Goal: Transaction & Acquisition: Purchase product/service

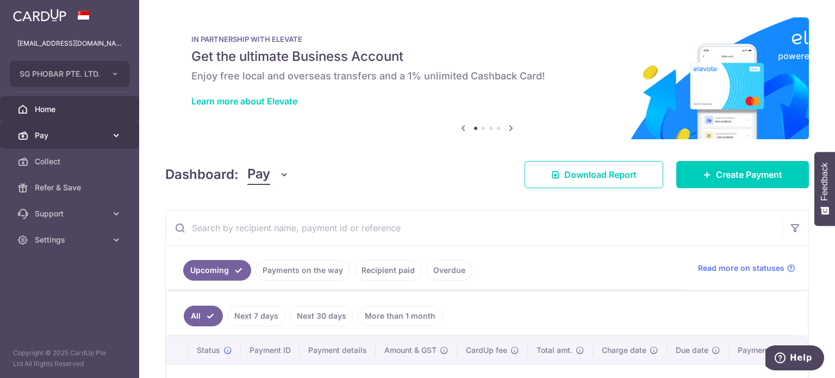
click at [95, 134] on span "Pay" at bounding box center [71, 135] width 72 height 11
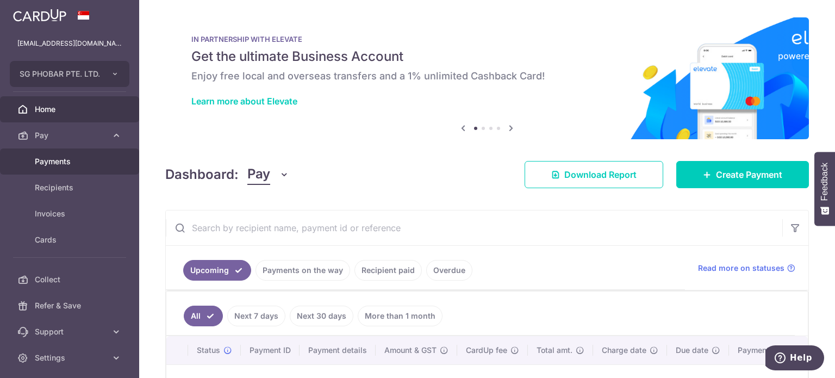
click at [67, 160] on span "Payments" at bounding box center [71, 161] width 72 height 11
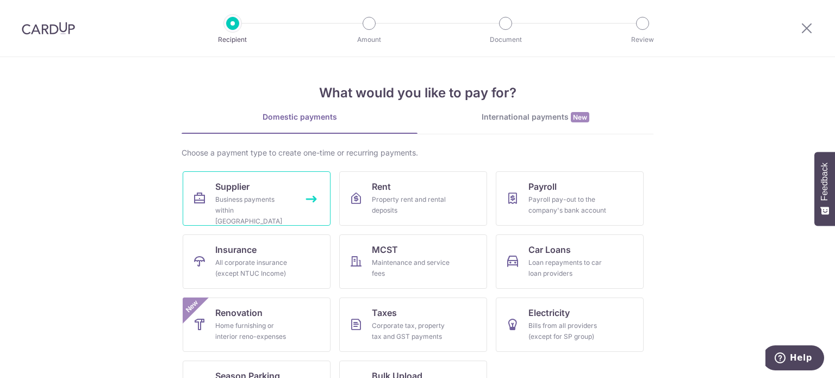
click at [265, 191] on link "Supplier Business payments within Singapore" at bounding box center [257, 198] width 148 height 54
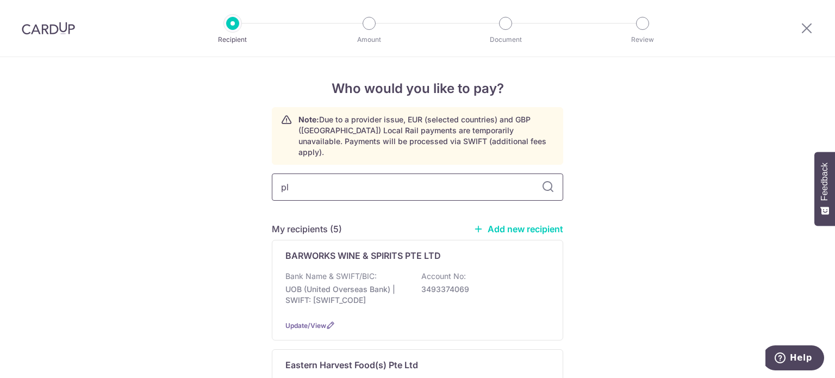
type input "pla"
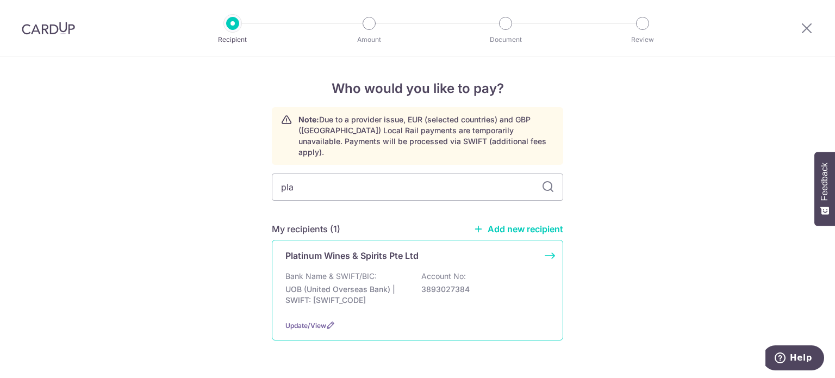
click at [353, 271] on p "Bank Name & SWIFT/BIC:" at bounding box center [330, 276] width 91 height 11
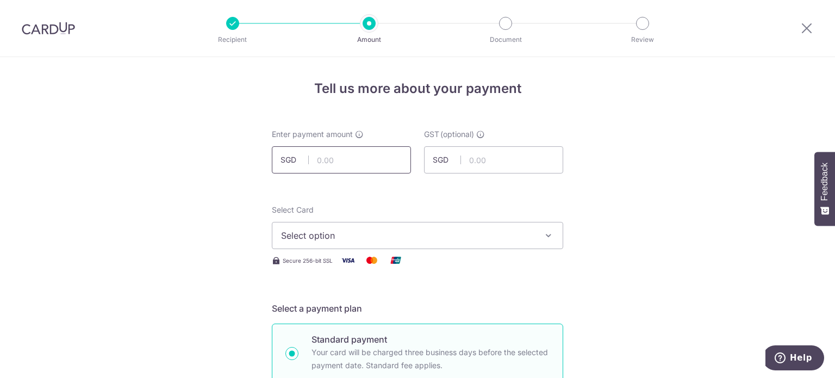
click at [355, 160] on input "text" at bounding box center [341, 159] width 139 height 27
type input "801.15"
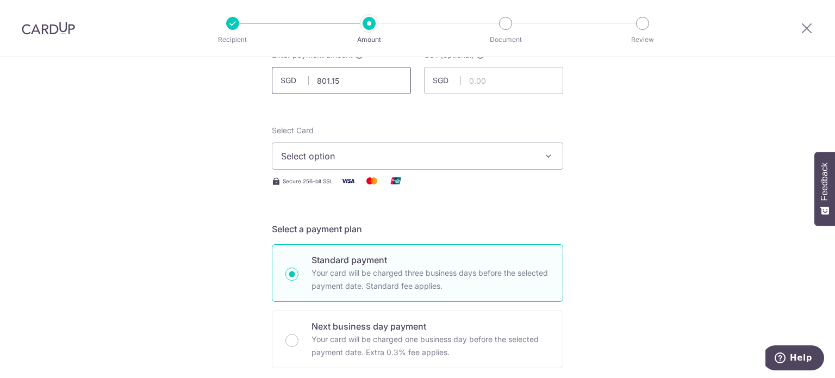
scroll to position [83, 0]
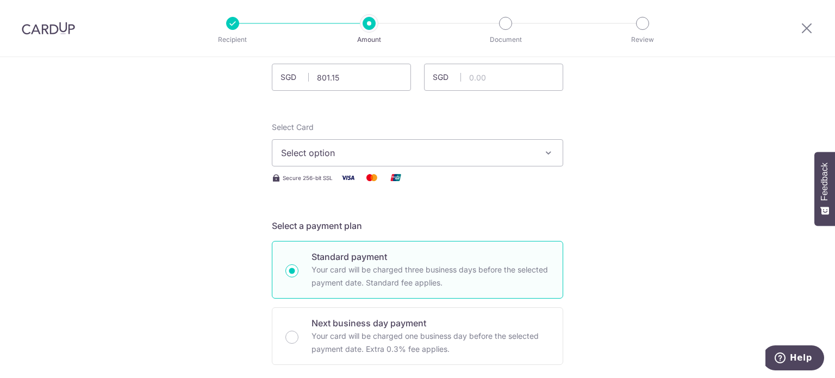
click at [529, 153] on span "Select option" at bounding box center [407, 152] width 253 height 13
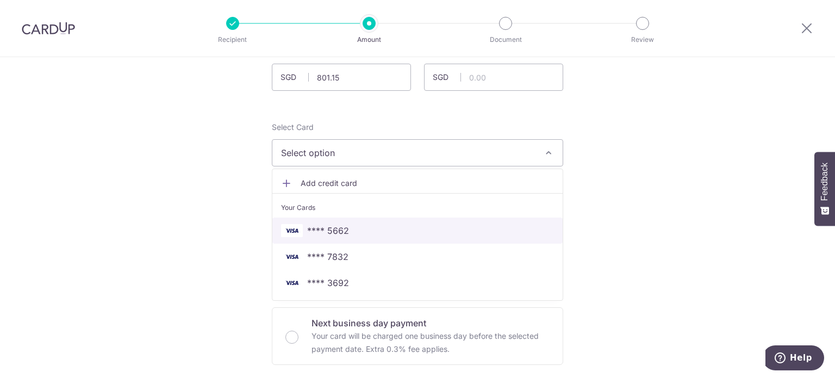
click at [471, 233] on span "**** 5662" at bounding box center [417, 230] width 273 height 13
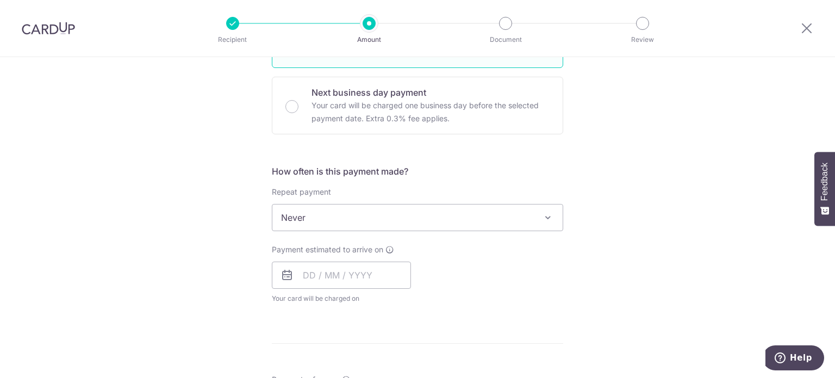
scroll to position [314, 0]
click at [357, 272] on input "text" at bounding box center [341, 274] width 139 height 27
click at [402, 359] on link "5" at bounding box center [402, 351] width 17 height 17
type input "[DATE]"
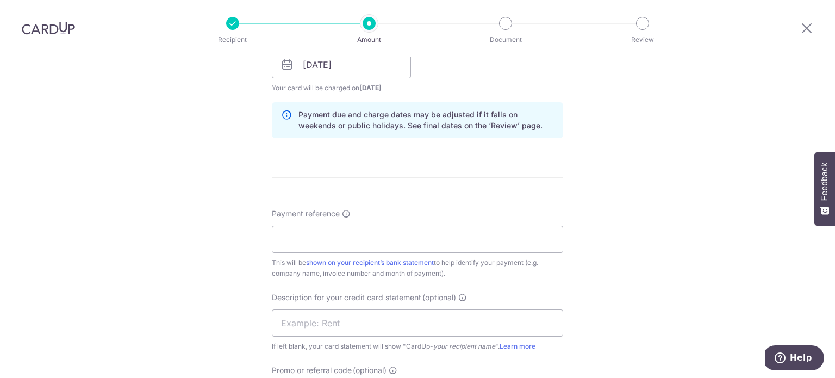
scroll to position [550, 0]
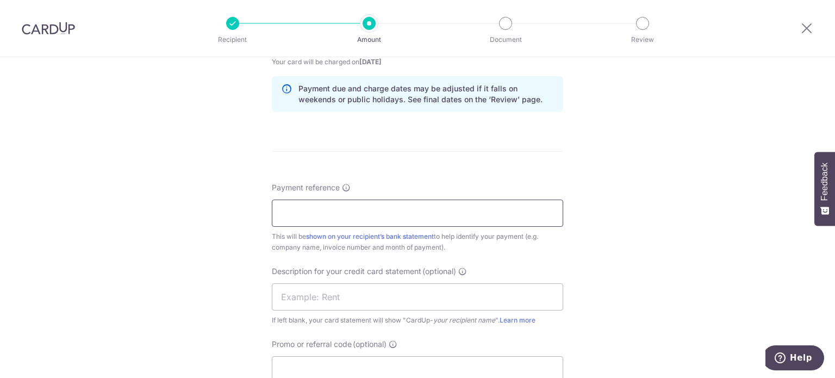
click at [499, 210] on input "Payment reference" at bounding box center [417, 213] width 291 height 27
type input "5"
type input "Customer Code 5005"
click at [524, 297] on input "text" at bounding box center [417, 296] width 291 height 27
type input "Plat"
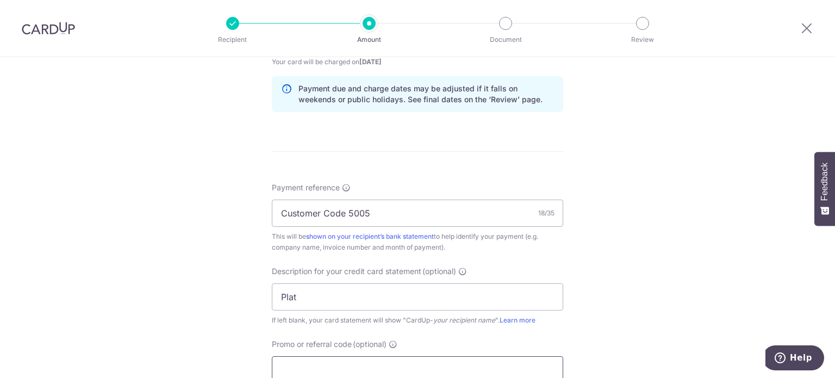
click at [424, 366] on input "Promo or referral code (optional)" at bounding box center [417, 369] width 291 height 27
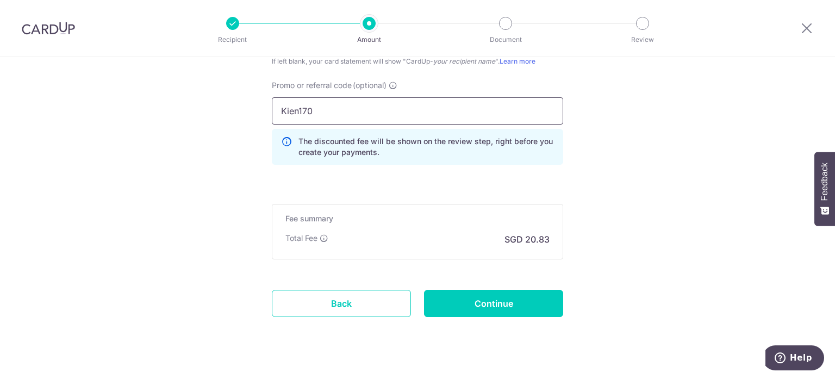
scroll to position [809, 0]
type input "Kien170"
click at [532, 295] on input "Continue" at bounding box center [493, 302] width 139 height 27
type input "Create Schedule"
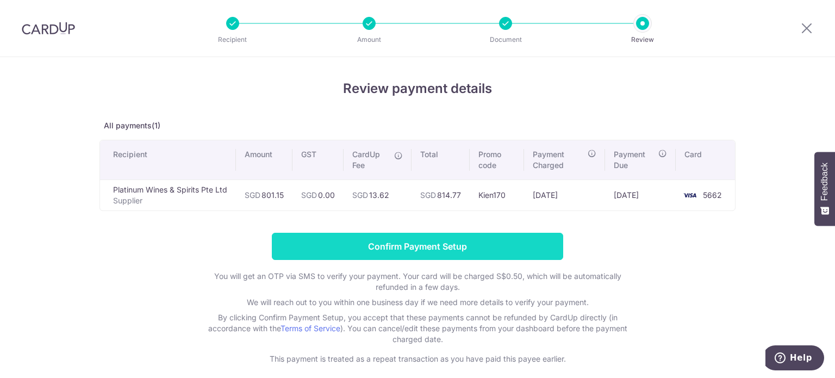
click at [503, 254] on input "Confirm Payment Setup" at bounding box center [417, 246] width 291 height 27
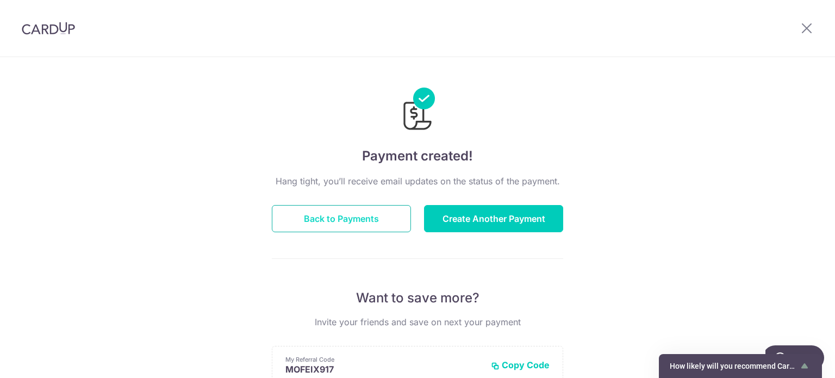
click at [357, 217] on button "Back to Payments" at bounding box center [341, 218] width 139 height 27
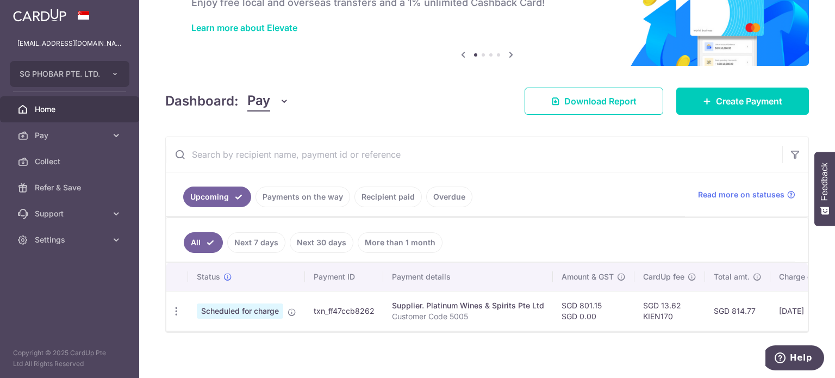
scroll to position [74, 0]
